Goal: Check status: Check status

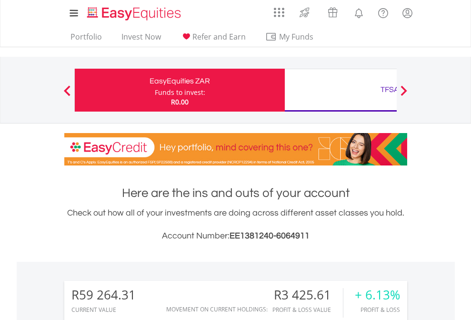
scroll to position [91, 150]
click at [155, 90] on div "Funds to invest:" at bounding box center [180, 93] width 51 height 10
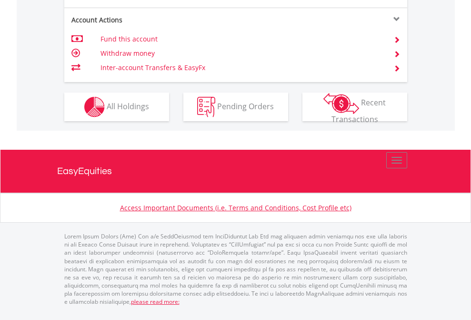
scroll to position [851, 0]
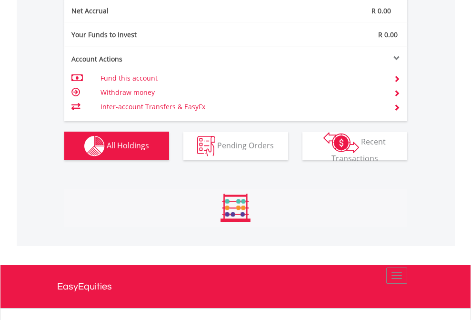
scroll to position [91, 150]
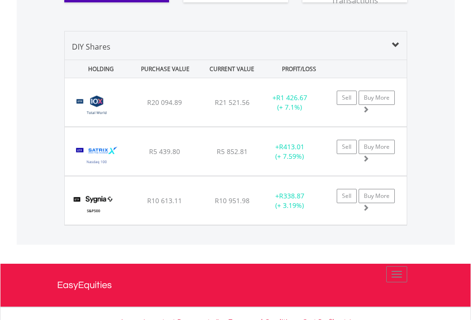
scroll to position [1060, 0]
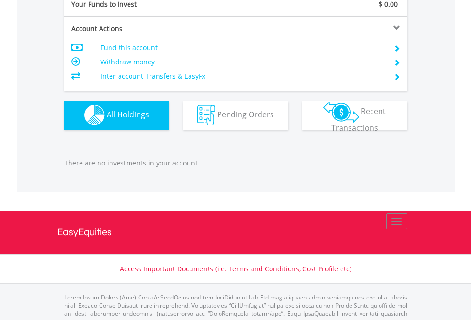
scroll to position [943, 0]
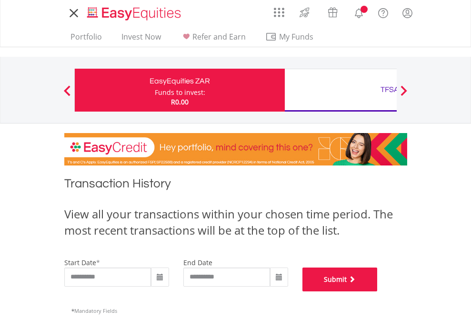
click at [378, 291] on button "Submit" at bounding box center [340, 279] width 75 height 24
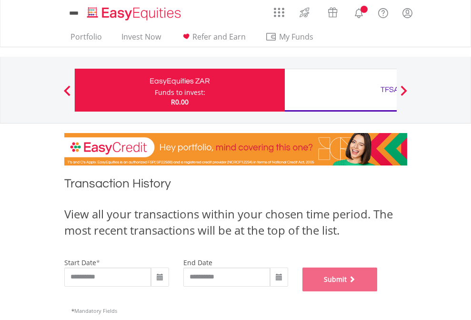
scroll to position [386, 0]
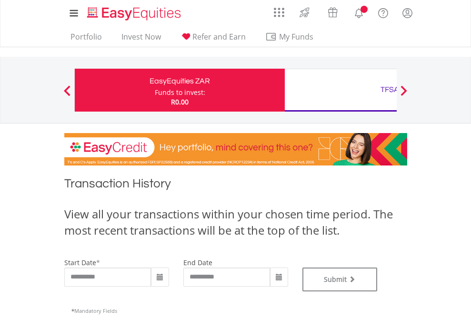
click at [341, 90] on div "TFSA" at bounding box center [390, 89] width 199 height 13
type input "**********"
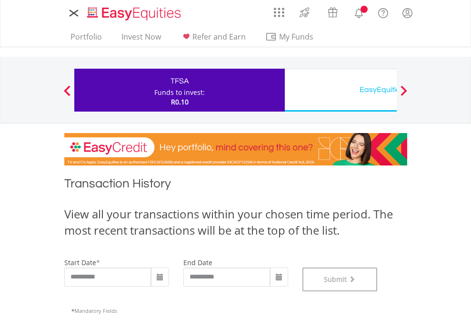
scroll to position [386, 0]
click at [341, 90] on div "EasyEquities USD" at bounding box center [390, 89] width 199 height 13
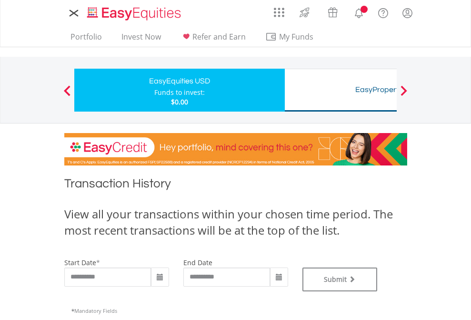
type input "**********"
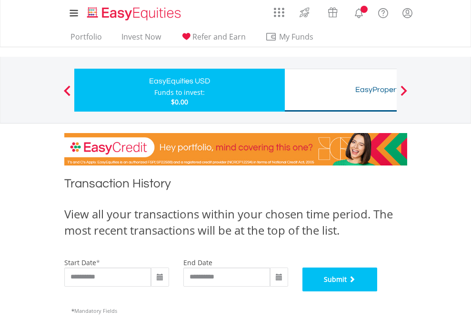
click at [378, 291] on button "Submit" at bounding box center [340, 279] width 75 height 24
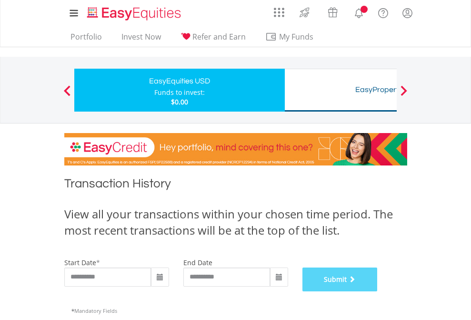
scroll to position [386, 0]
